Goal: Task Accomplishment & Management: Use online tool/utility

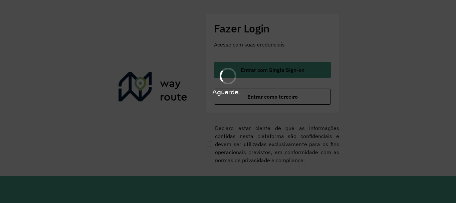
scroll to position [437, 0]
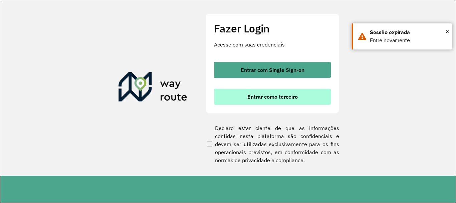
click at [247, 99] on span "Entrar como terceiro" at bounding box center [272, 96] width 50 height 5
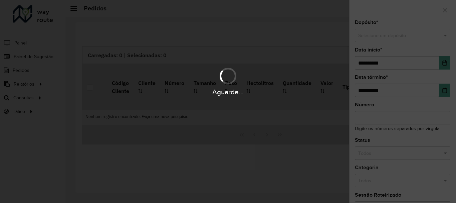
scroll to position [437, 0]
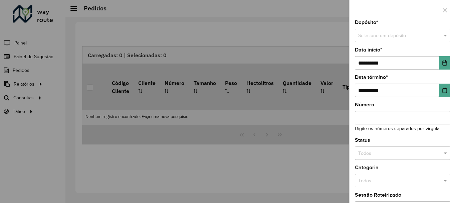
click at [28, 97] on div at bounding box center [228, 101] width 456 height 203
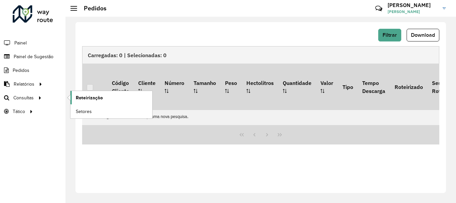
click at [84, 98] on span "Roteirização" at bounding box center [89, 97] width 27 height 7
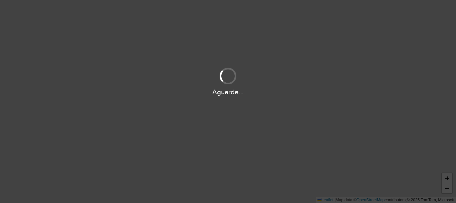
scroll to position [437, 0]
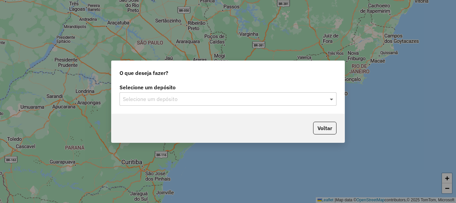
click at [331, 98] on span at bounding box center [332, 99] width 8 height 8
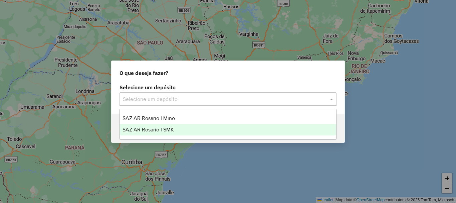
click at [147, 131] on span "SAZ AR Rosario I SMK" at bounding box center [147, 129] width 51 height 6
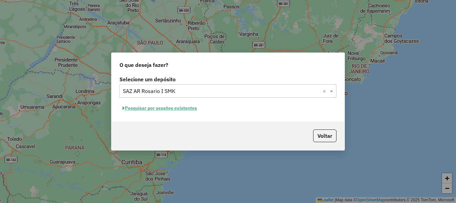
click at [147, 107] on button "Pesquisar por sessões existentes" at bounding box center [159, 108] width 80 height 10
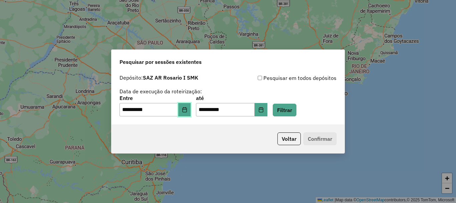
click at [187, 111] on icon "Choose Date" at bounding box center [184, 109] width 5 height 5
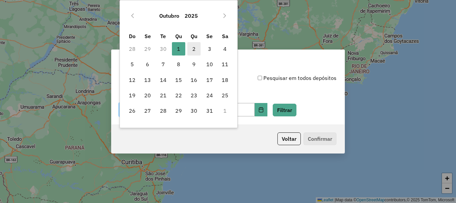
click at [194, 50] on span "2" at bounding box center [193, 48] width 13 height 13
type input "**********"
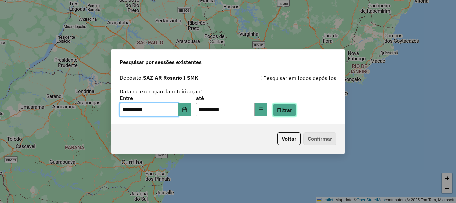
click at [296, 106] on button "Filtrar" at bounding box center [285, 109] width 24 height 13
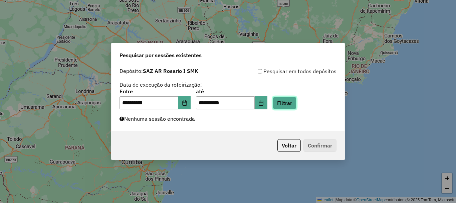
click at [296, 105] on button "Filtrar" at bounding box center [285, 102] width 24 height 13
click at [296, 96] on button "Filtrar" at bounding box center [285, 102] width 24 height 13
